Goal: Task Accomplishment & Management: Manage account settings

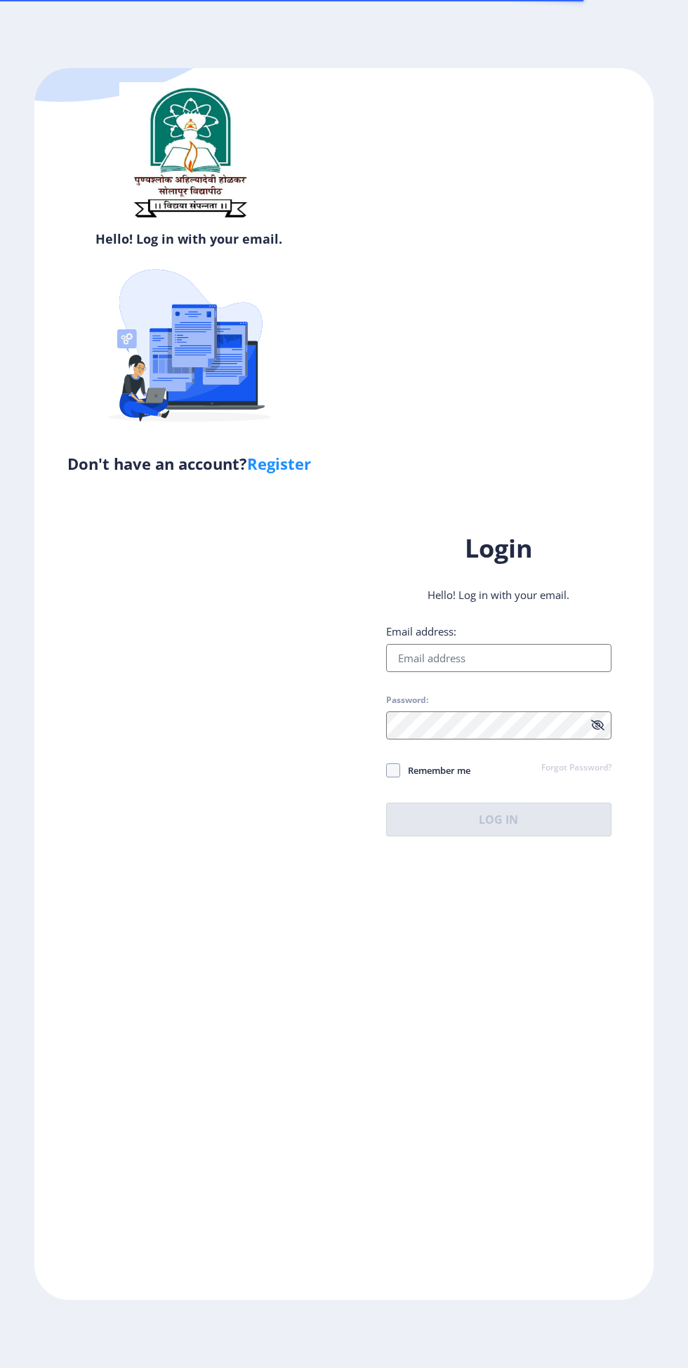
click at [510, 672] on input "Email address:" at bounding box center [498, 658] width 225 height 28
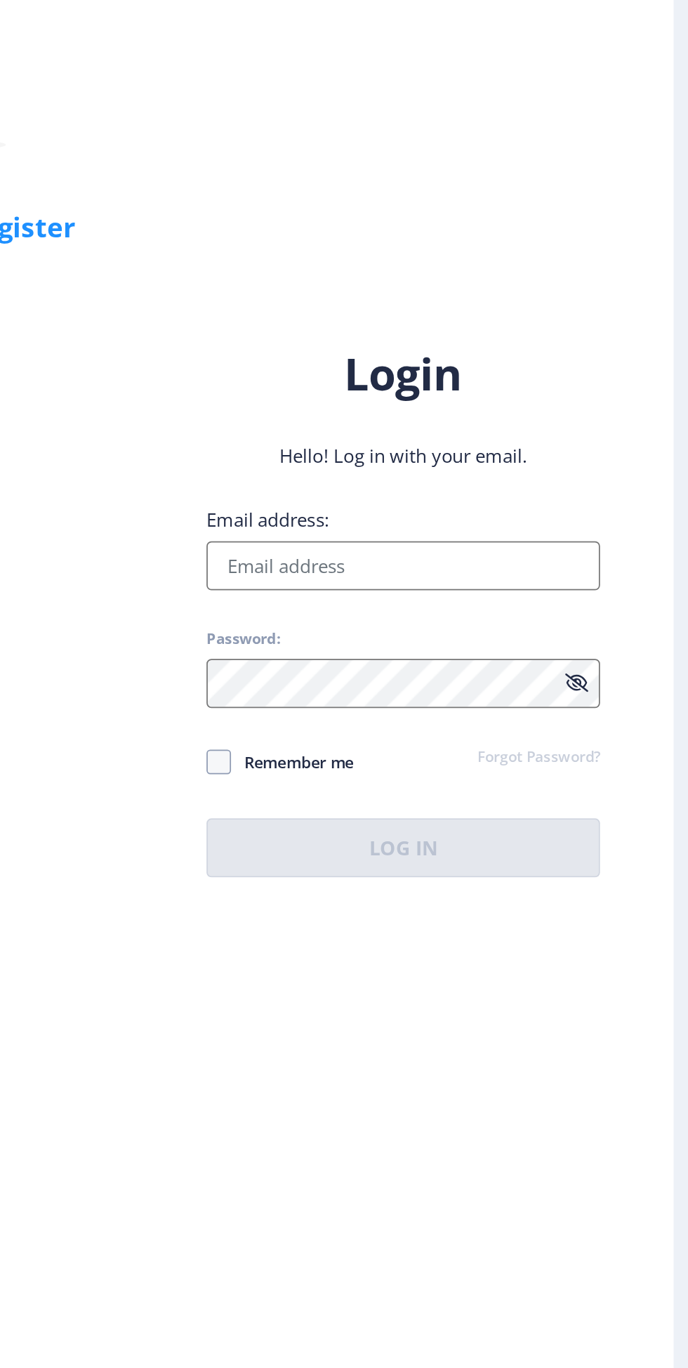
type input "[EMAIL_ADDRESS][DOMAIN_NAME]"
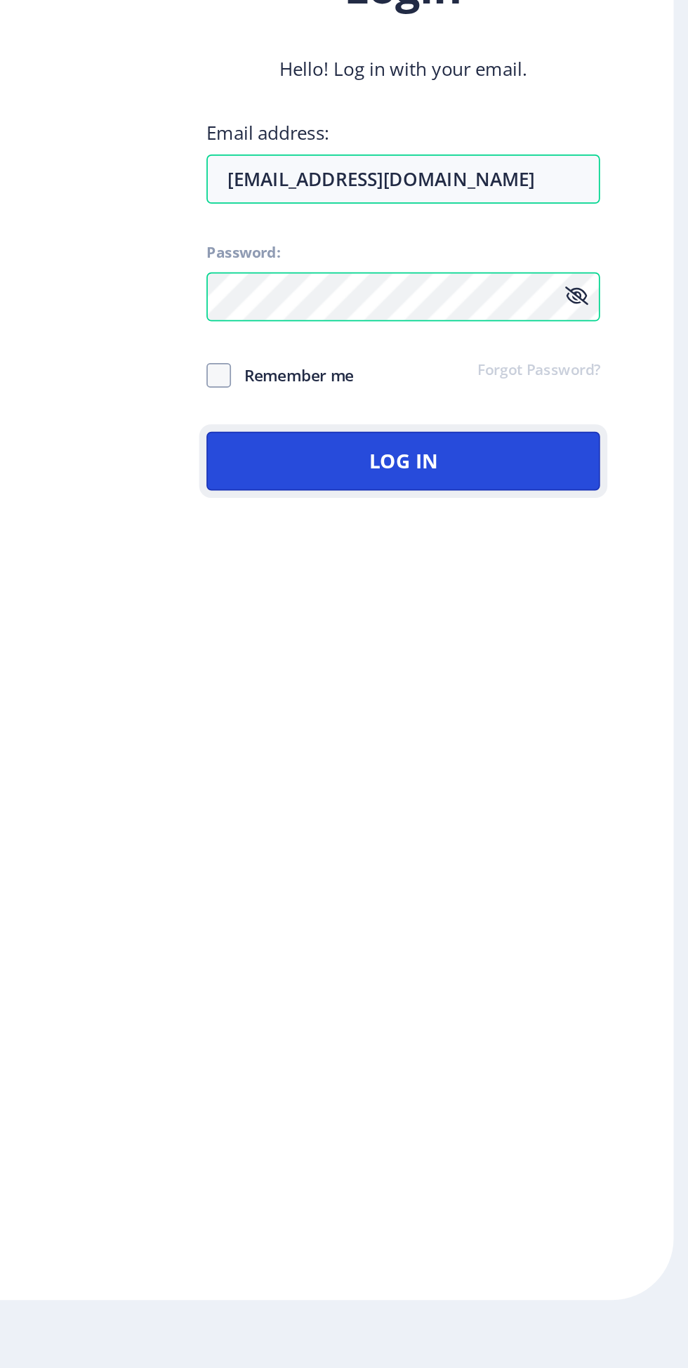
click at [462, 836] on button "Log In" at bounding box center [498, 820] width 225 height 34
